Goal: Book appointment/travel/reservation

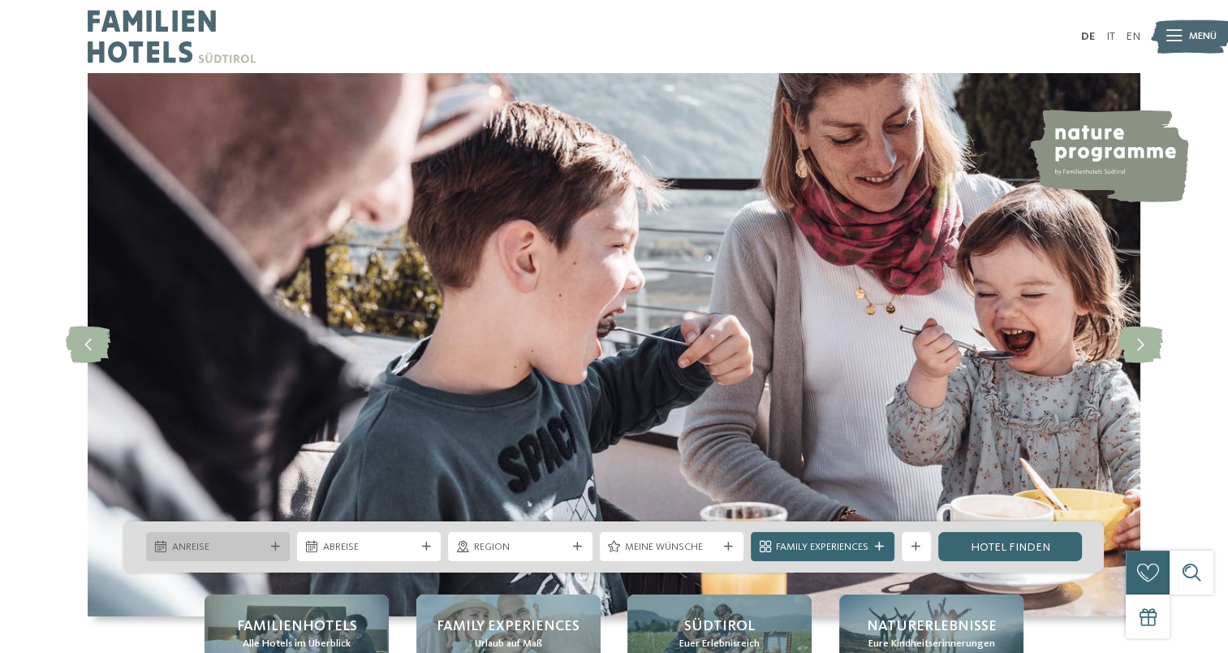
click at [272, 541] on div "Anreise" at bounding box center [218, 546] width 144 height 29
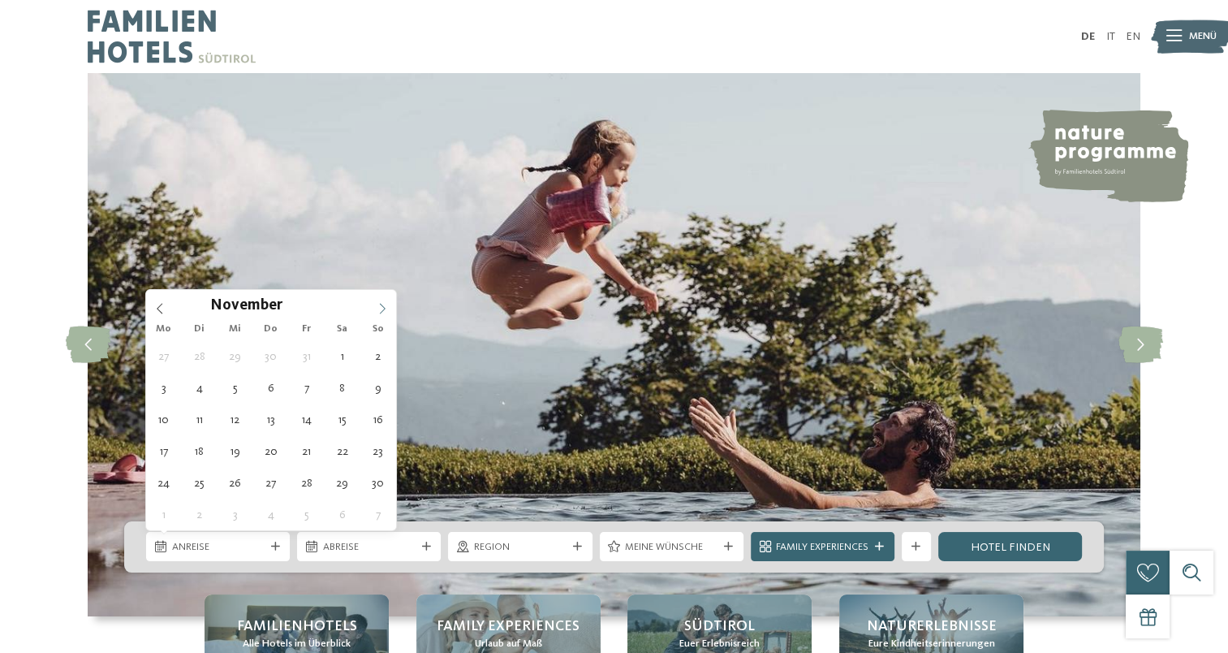
click at [384, 304] on icon at bounding box center [382, 308] width 11 height 11
type div "[DATE]"
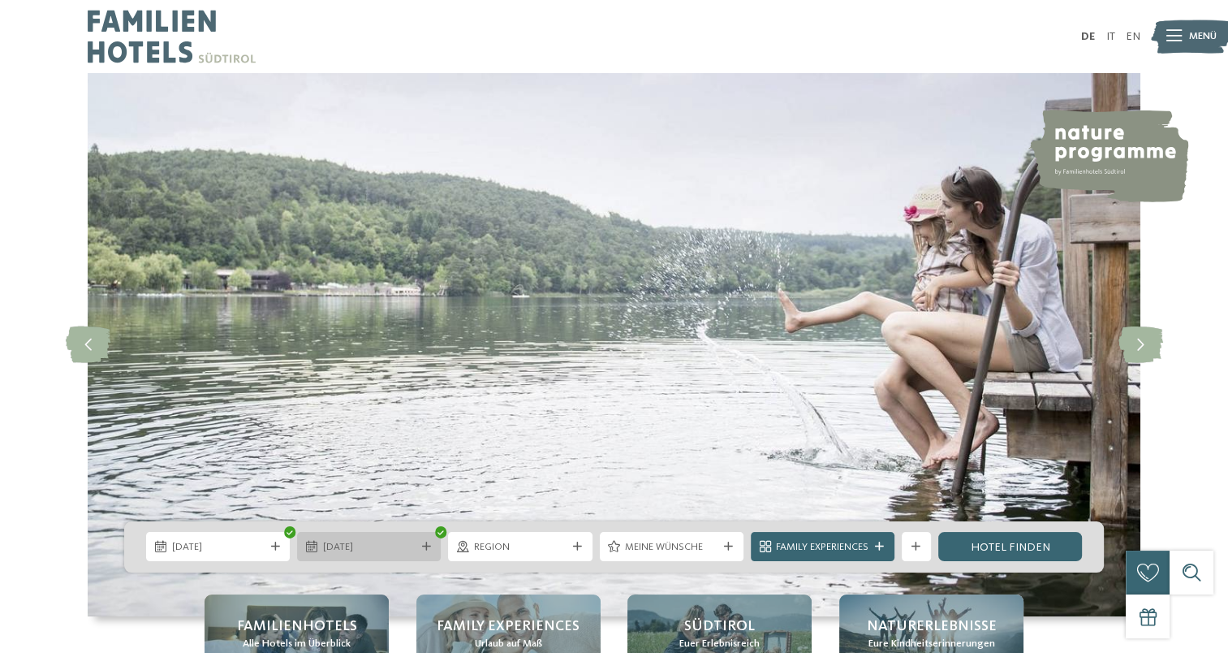
click at [399, 546] on span "[DATE]" at bounding box center [369, 547] width 93 height 15
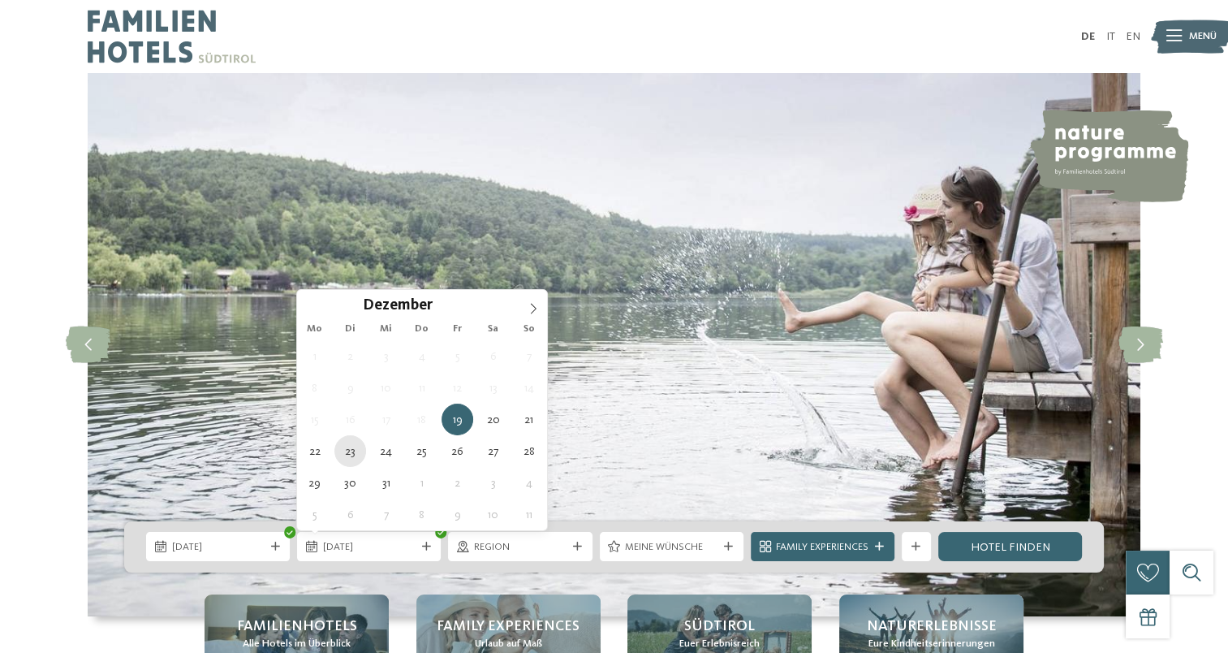
type div "[DATE]"
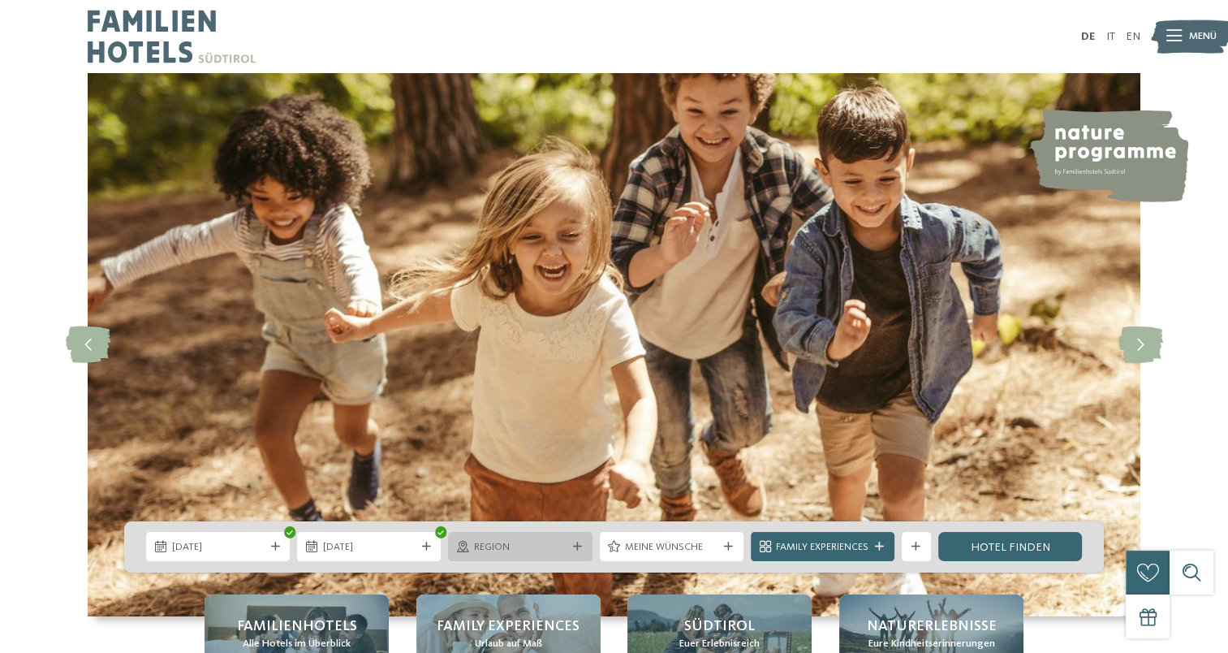
click at [571, 547] on div at bounding box center [577, 546] width 15 height 9
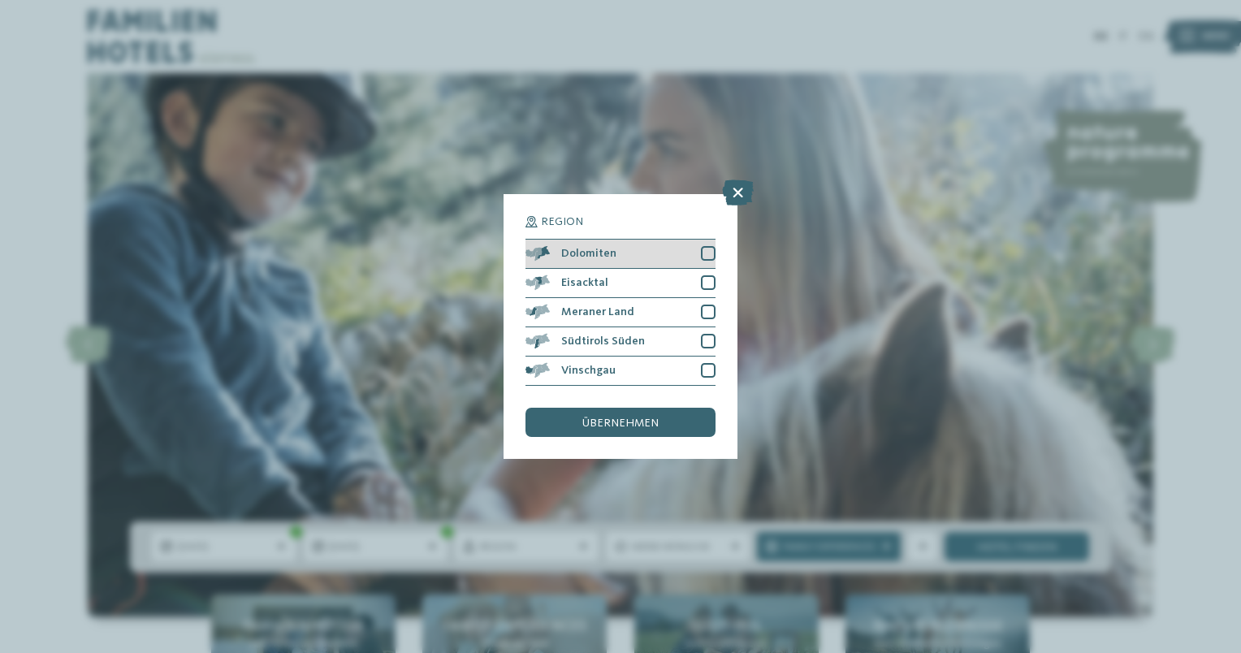
click at [707, 250] on div at bounding box center [708, 253] width 15 height 15
click at [620, 421] on span "übernehmen" at bounding box center [620, 422] width 76 height 11
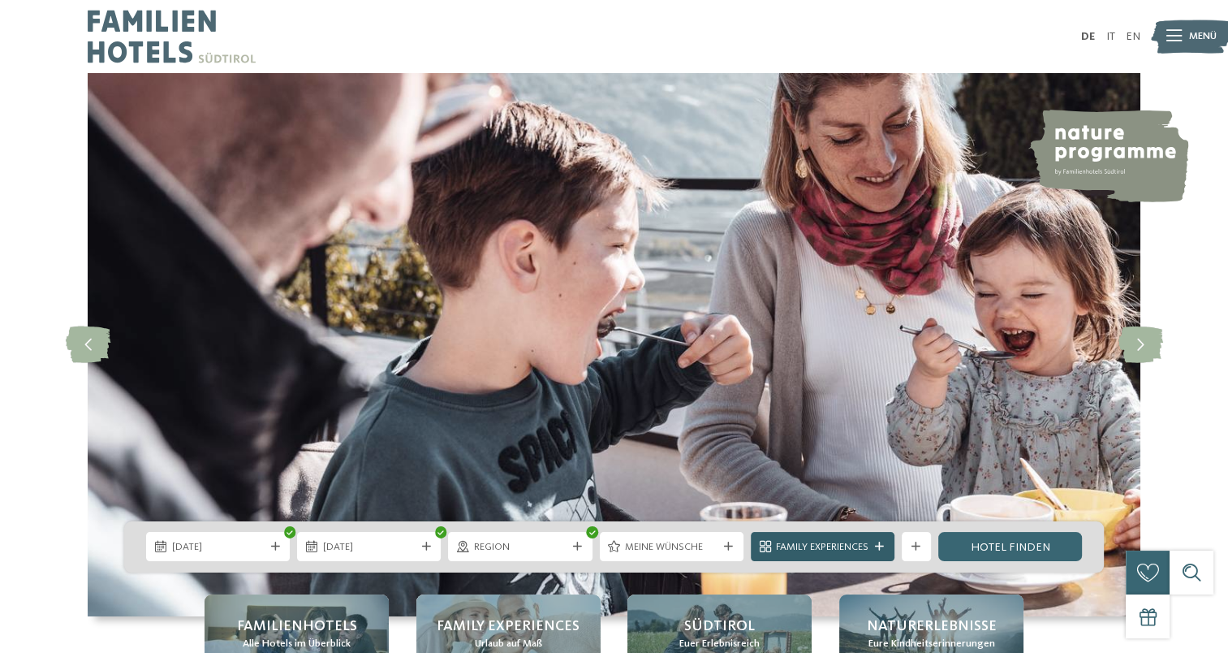
click at [881, 538] on div "Family Experiences" at bounding box center [823, 546] width 144 height 29
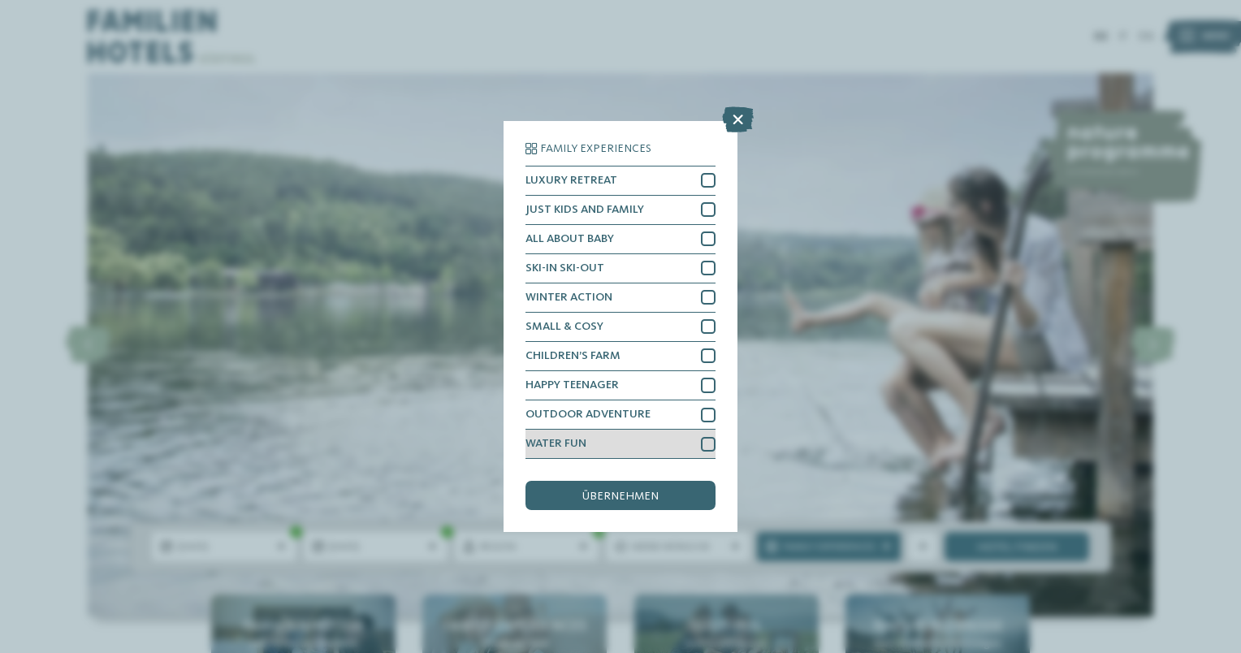
click at [710, 439] on div at bounding box center [708, 444] width 15 height 15
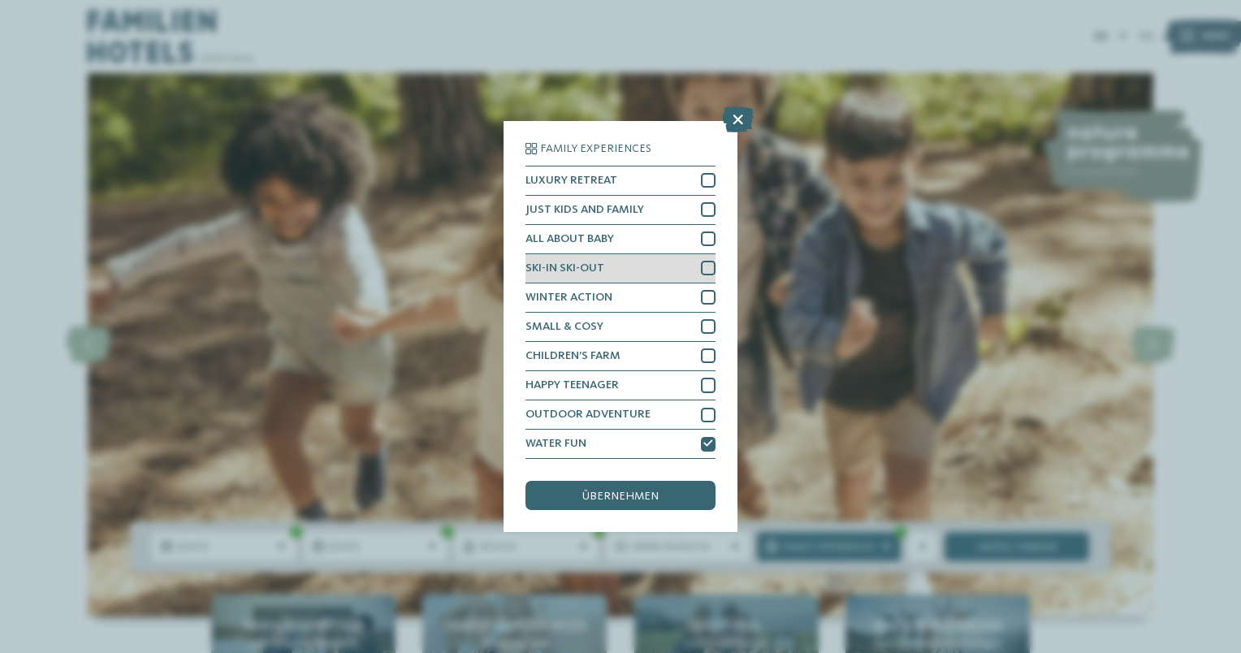
click at [703, 260] on div "SKI-IN SKI-OUT" at bounding box center [620, 268] width 190 height 29
click at [707, 266] on icon at bounding box center [708, 268] width 10 height 9
click at [707, 266] on div at bounding box center [708, 268] width 15 height 15
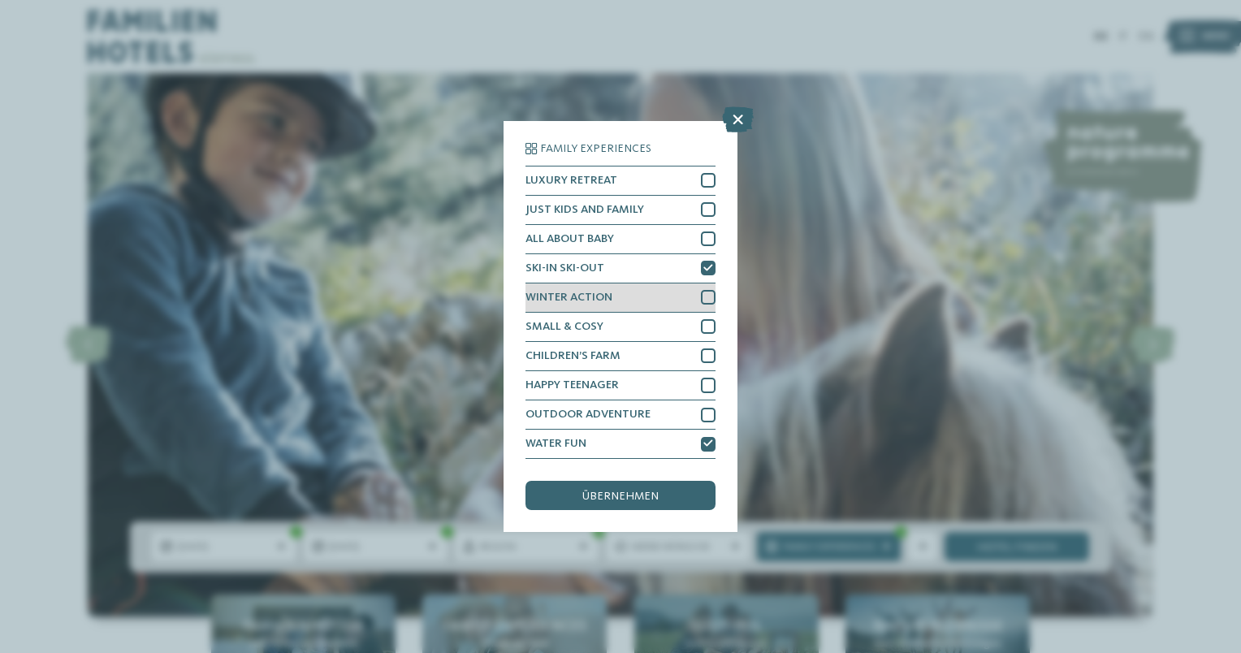
click at [708, 296] on div at bounding box center [708, 297] width 15 height 15
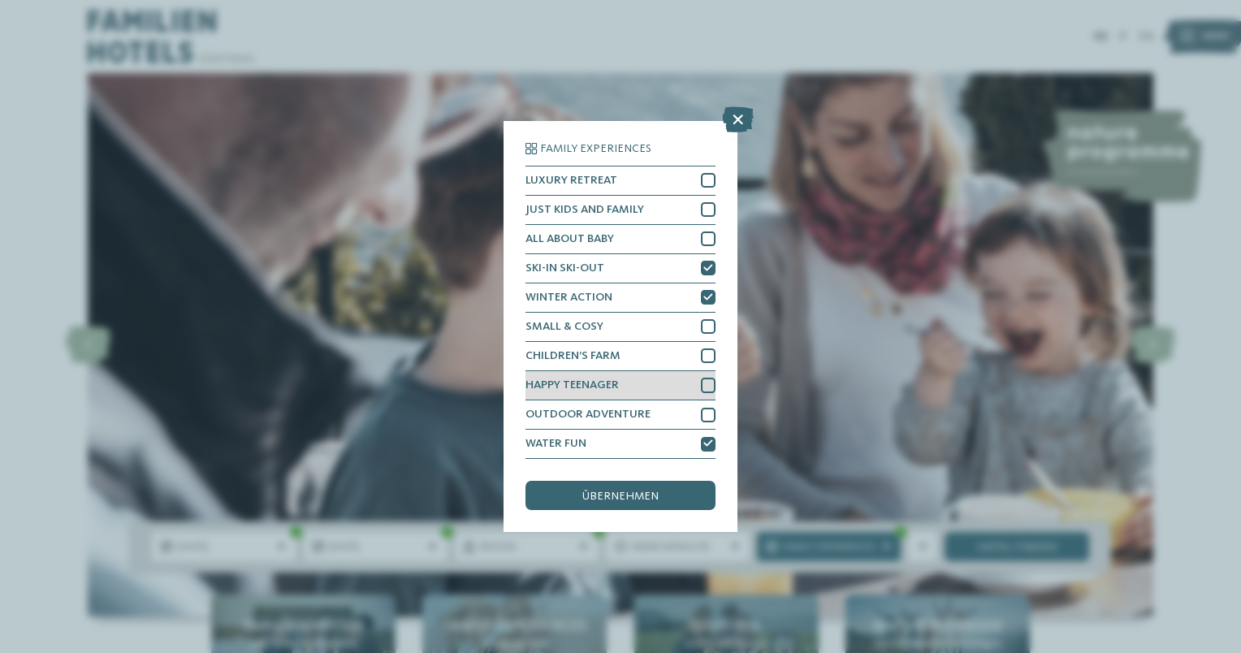
click at [711, 393] on div "HAPPY TEENAGER" at bounding box center [620, 385] width 190 height 29
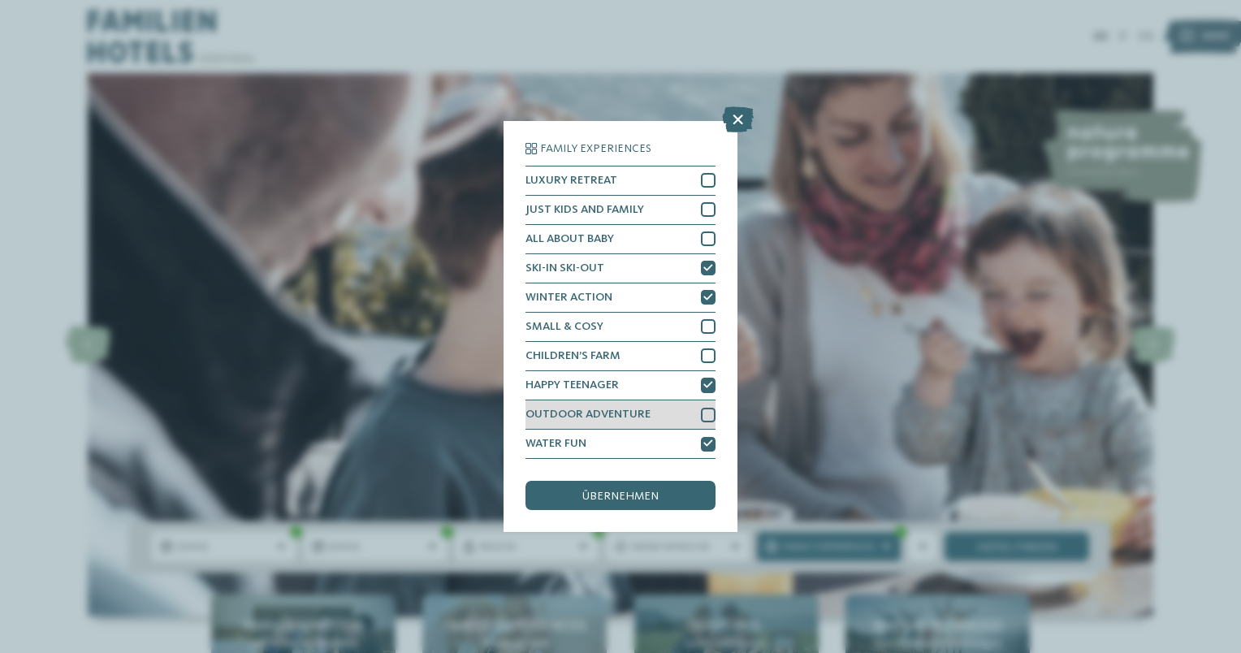
click at [709, 412] on div at bounding box center [708, 415] width 15 height 15
click at [664, 498] on div "übernehmen" at bounding box center [620, 495] width 190 height 29
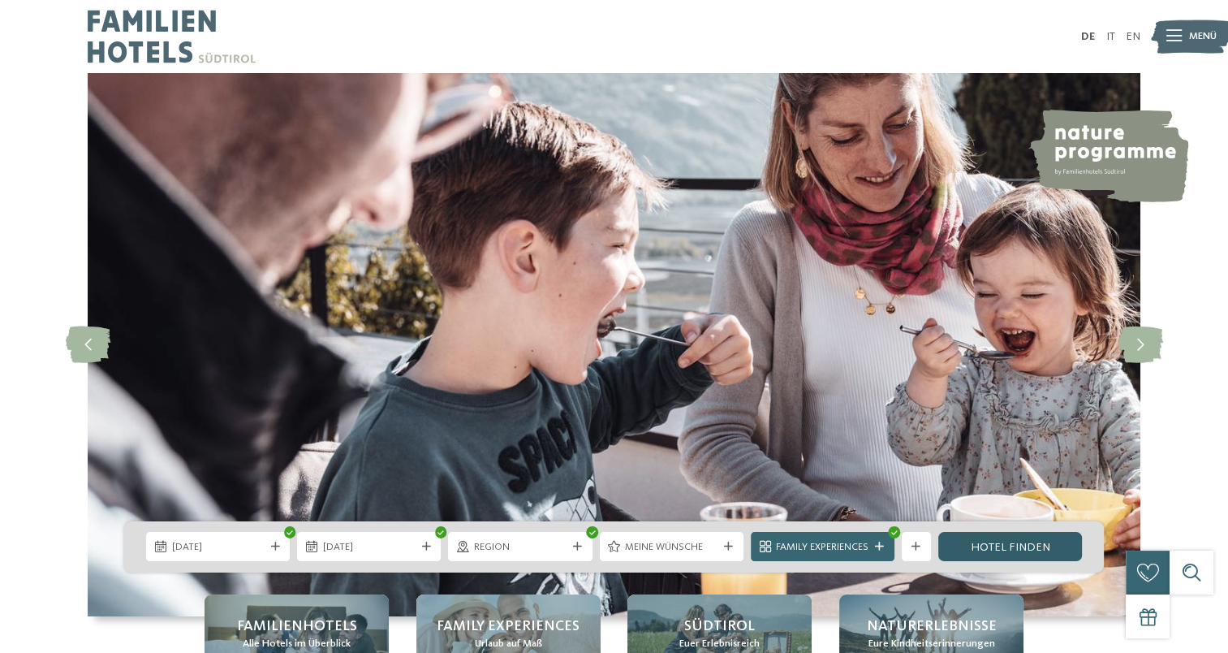
click at [1049, 541] on link "Hotel finden" at bounding box center [1011, 546] width 144 height 29
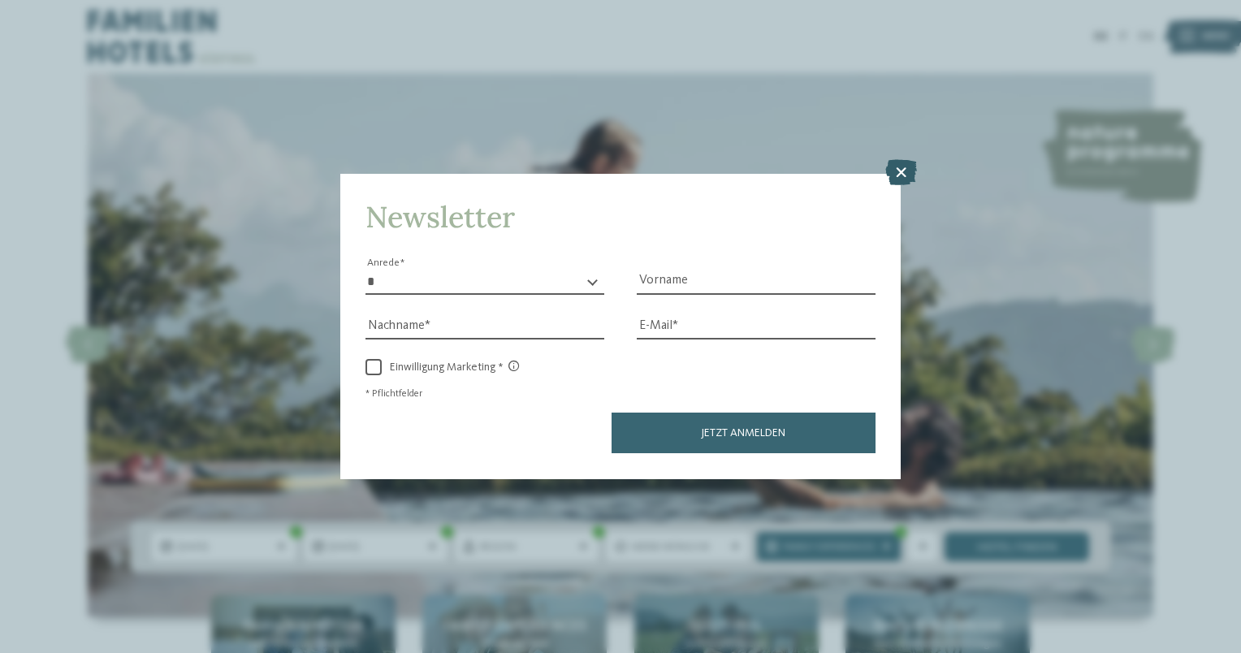
click at [895, 170] on icon at bounding box center [901, 173] width 32 height 26
